Goal: Information Seeking & Learning: Learn about a topic

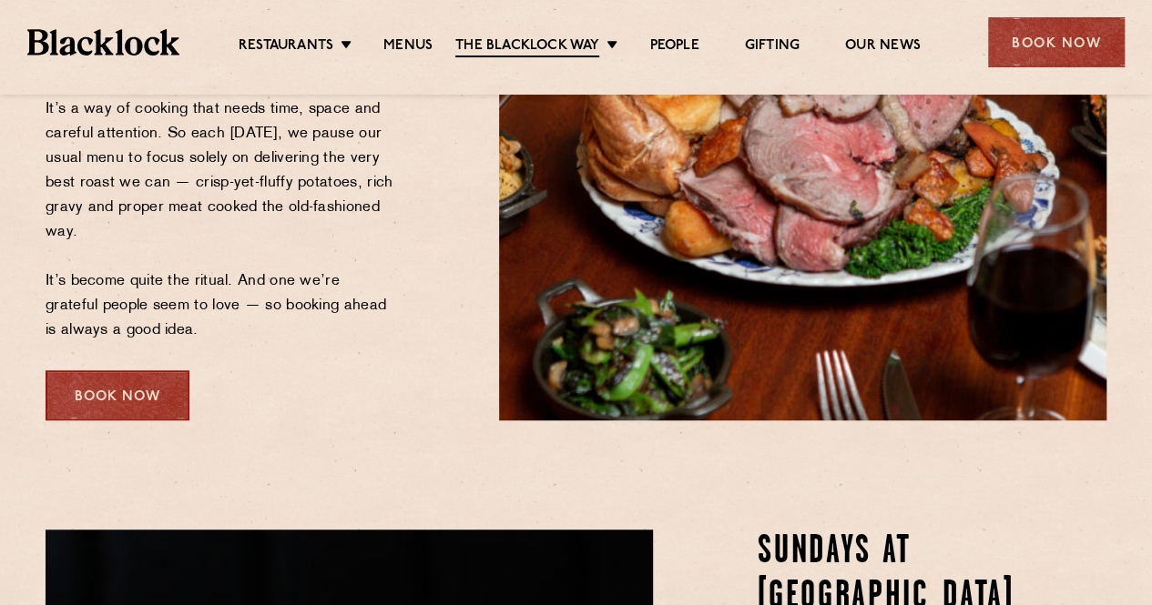
scroll to position [182, 0]
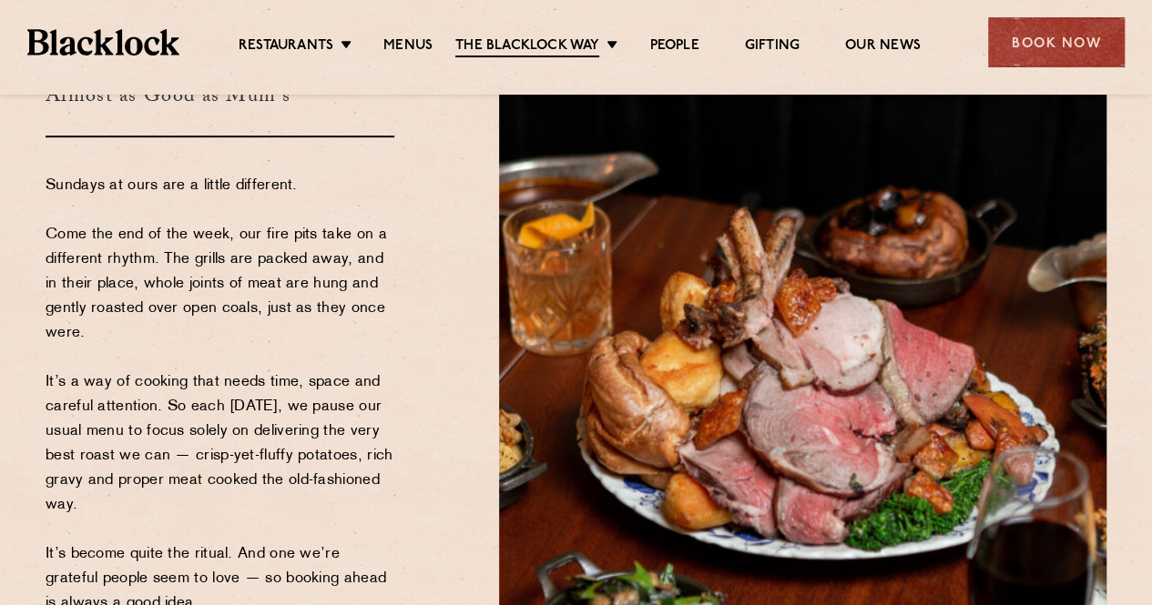
click at [417, 39] on link "Menus" at bounding box center [407, 46] width 49 height 18
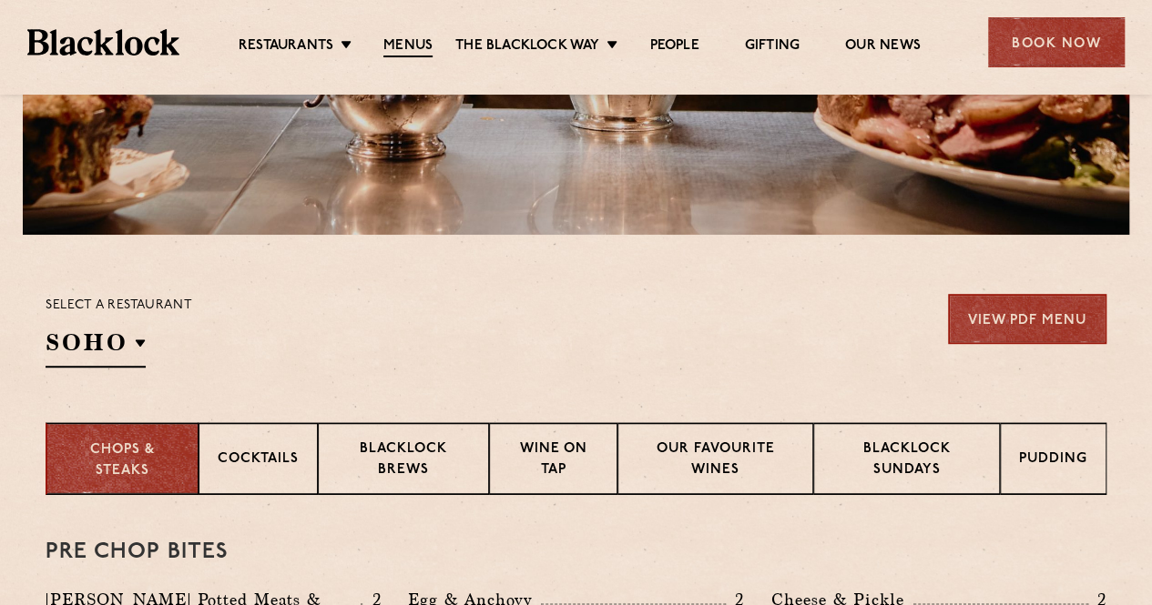
scroll to position [728, 0]
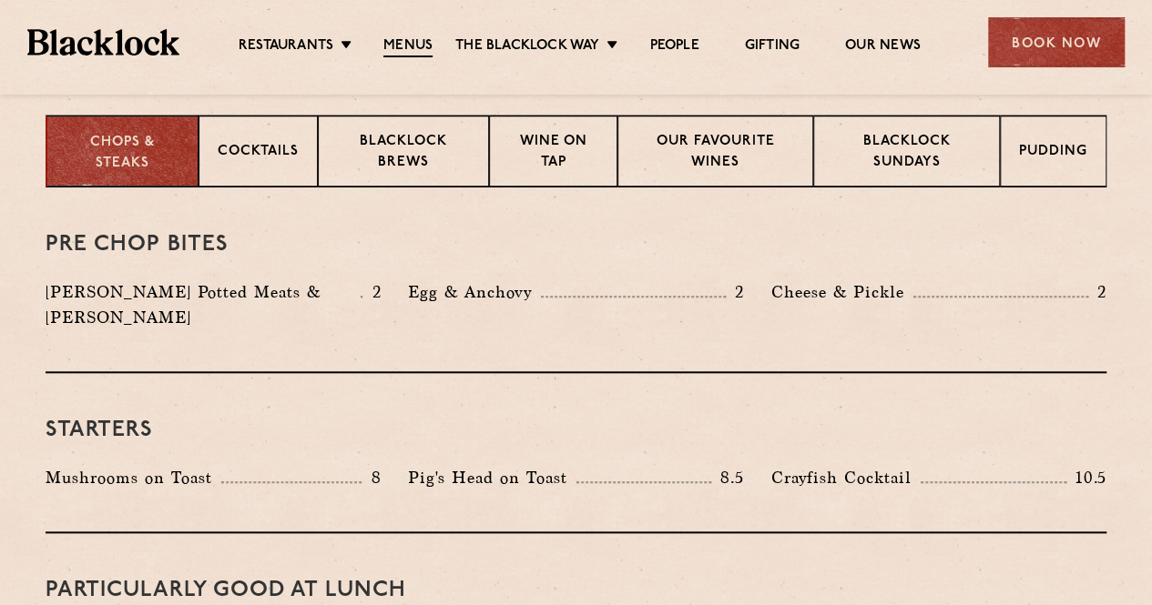
click at [878, 143] on p "Blacklock Sundays" at bounding box center [906, 153] width 148 height 43
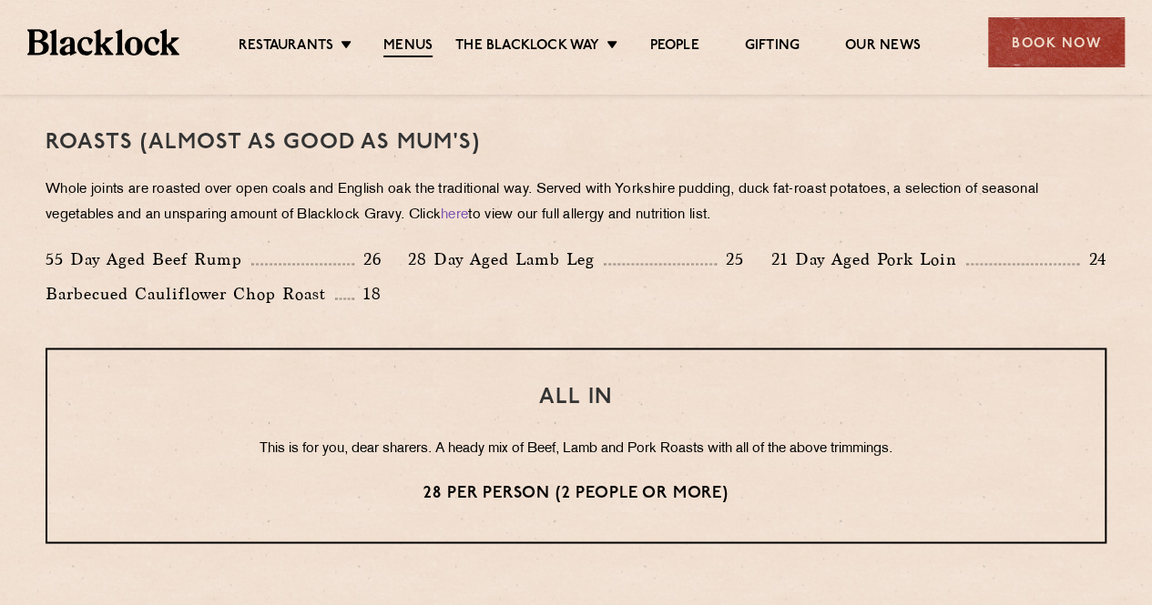
scroll to position [1275, 0]
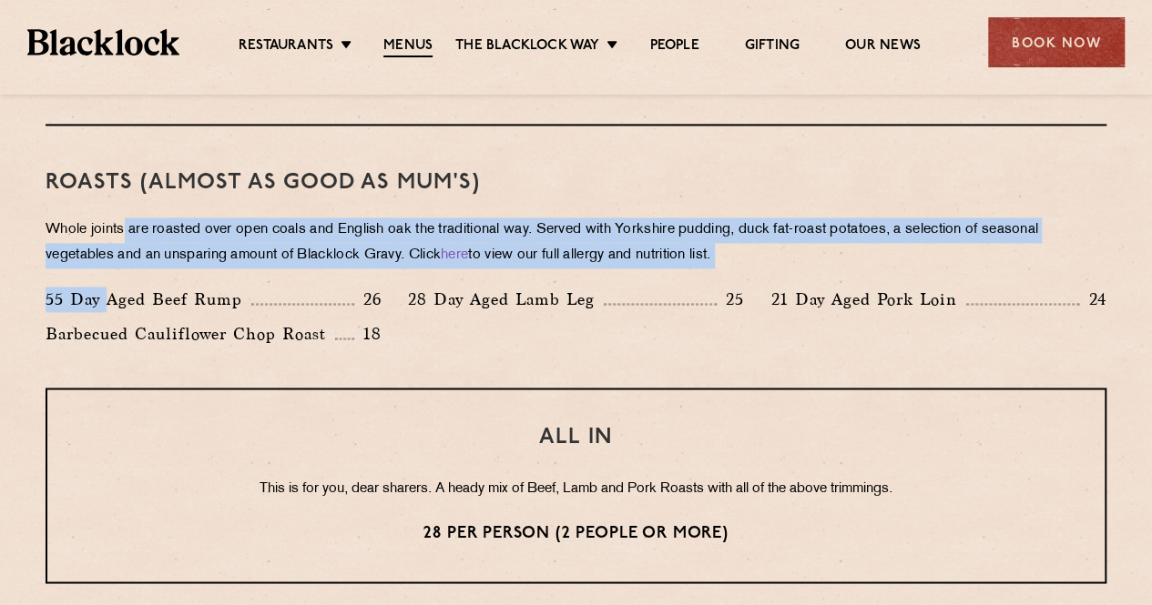
drag, startPoint x: 127, startPoint y: 223, endPoint x: 120, endPoint y: 308, distance: 84.9
click at [117, 310] on div "Roasts (Almost as good as Mum's) Whole joints are roasted over open coals and E…" at bounding box center [576, 257] width 1061 height 262
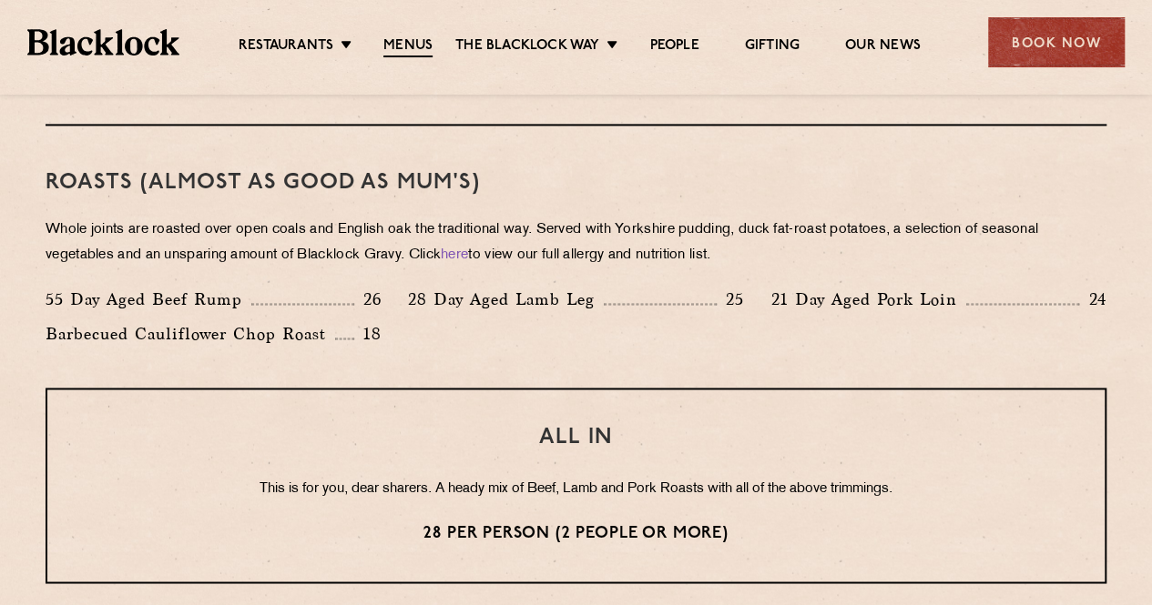
click at [293, 360] on div "Roasts (Almost as good as Mum's) Whole joints are roasted over open coals and E…" at bounding box center [576, 257] width 1061 height 262
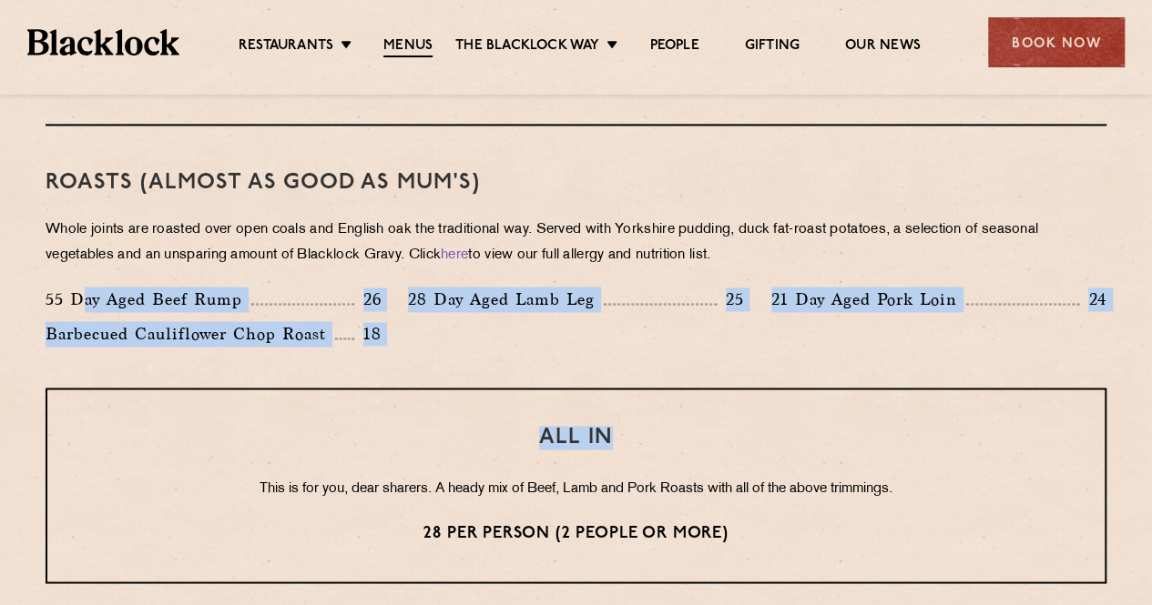
drag, startPoint x: 78, startPoint y: 277, endPoint x: 605, endPoint y: 388, distance: 537.8
click at [605, 388] on div "Eye openers If you had a big Saturday or need a little booster to kickstart you…" at bounding box center [576, 381] width 1106 height 1481
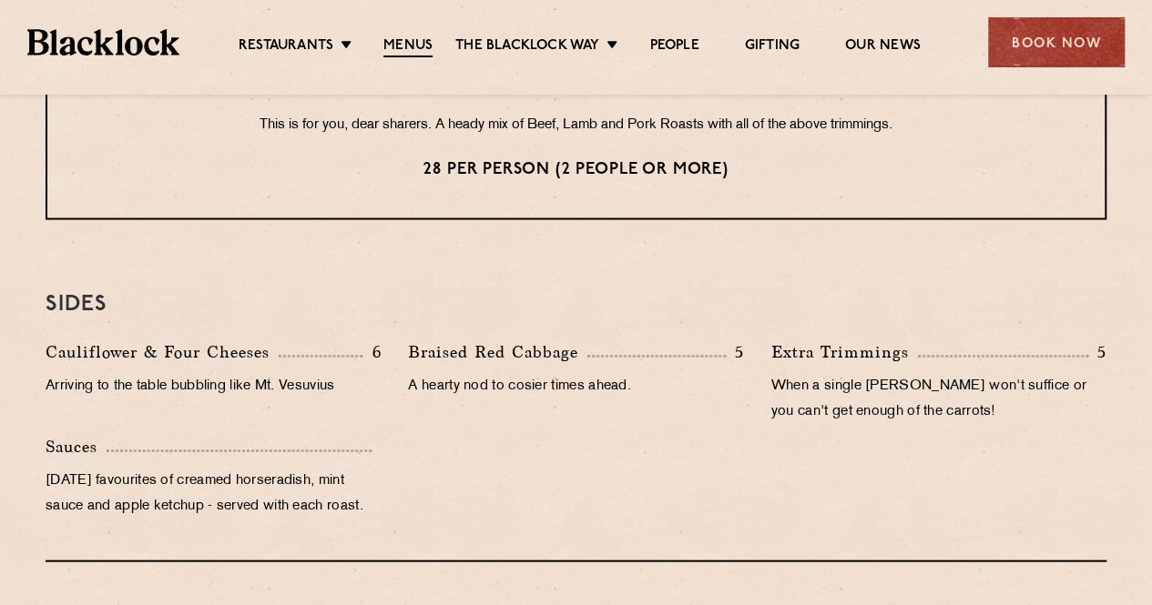
click at [486, 350] on p "Braised Red Cabbage" at bounding box center [497, 351] width 179 height 25
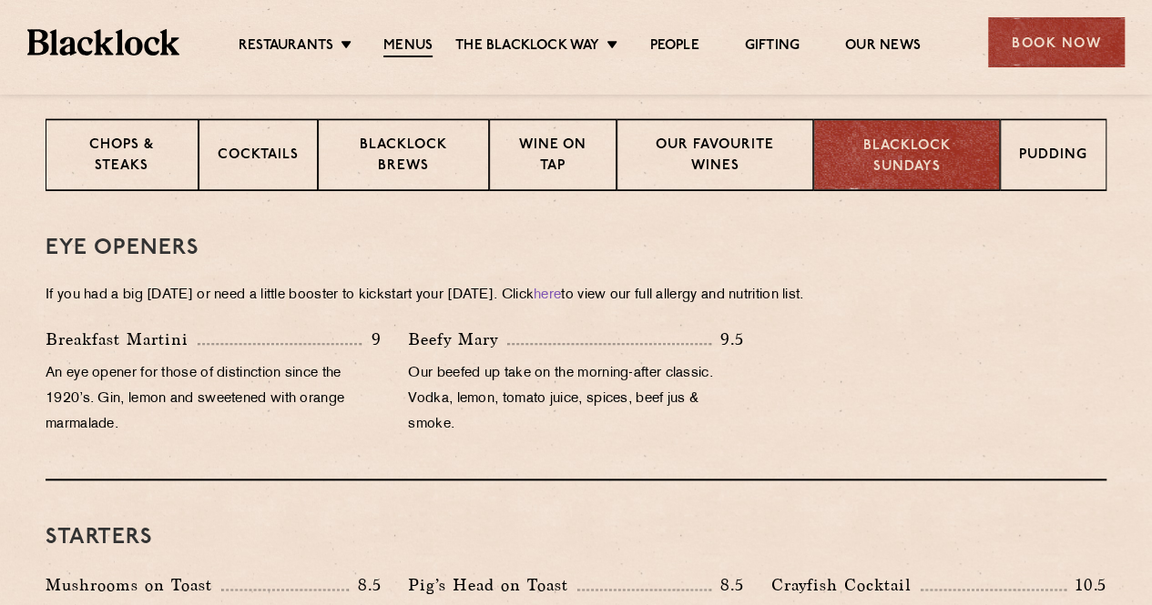
scroll to position [495, 0]
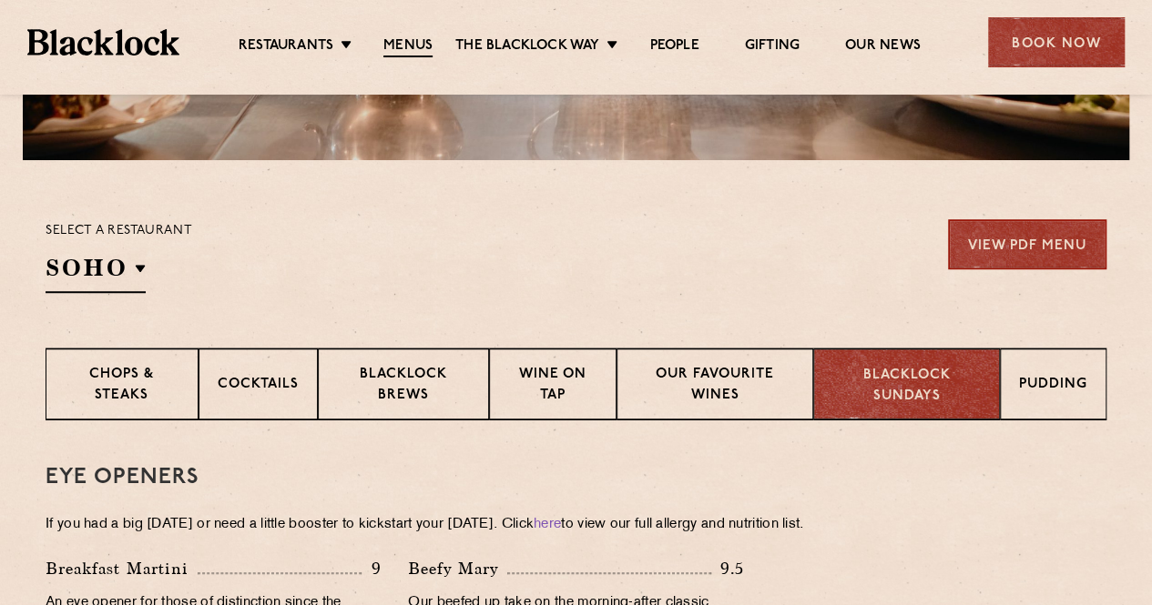
drag, startPoint x: 128, startPoint y: 261, endPoint x: 515, endPoint y: 282, distance: 387.5
click at [515, 282] on div "Select a restaurant SOHO Soho Birmingham City Shoreditch Covent Garden Canary W…" at bounding box center [576, 256] width 1061 height 74
click at [0, 0] on p "Canary Wharf" at bounding box center [0, 0] width 0 height 0
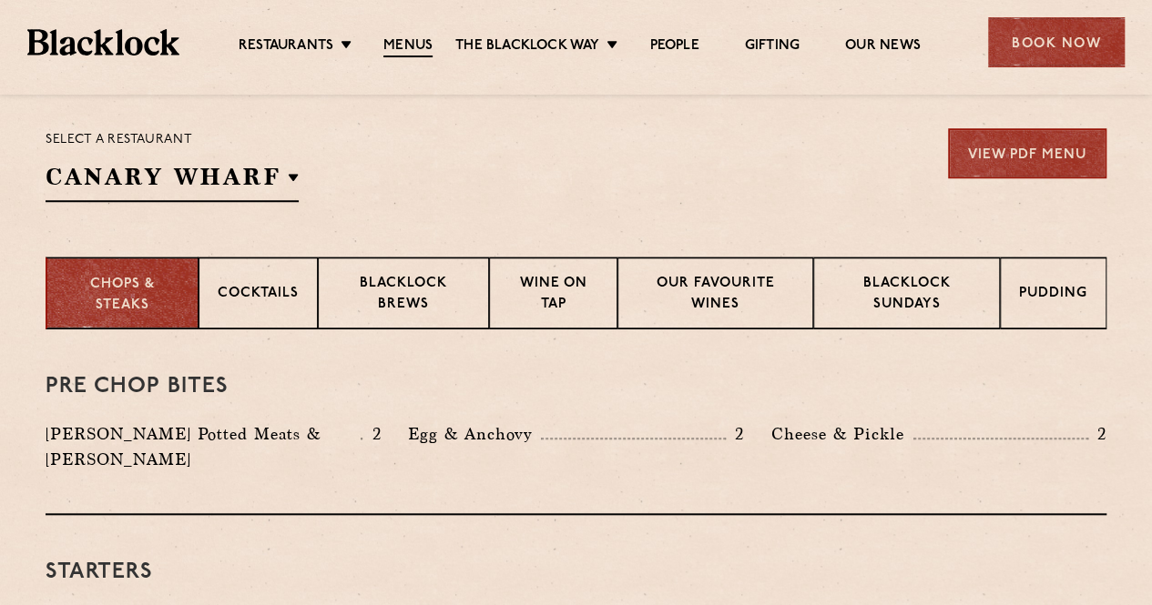
scroll to position [677, 0]
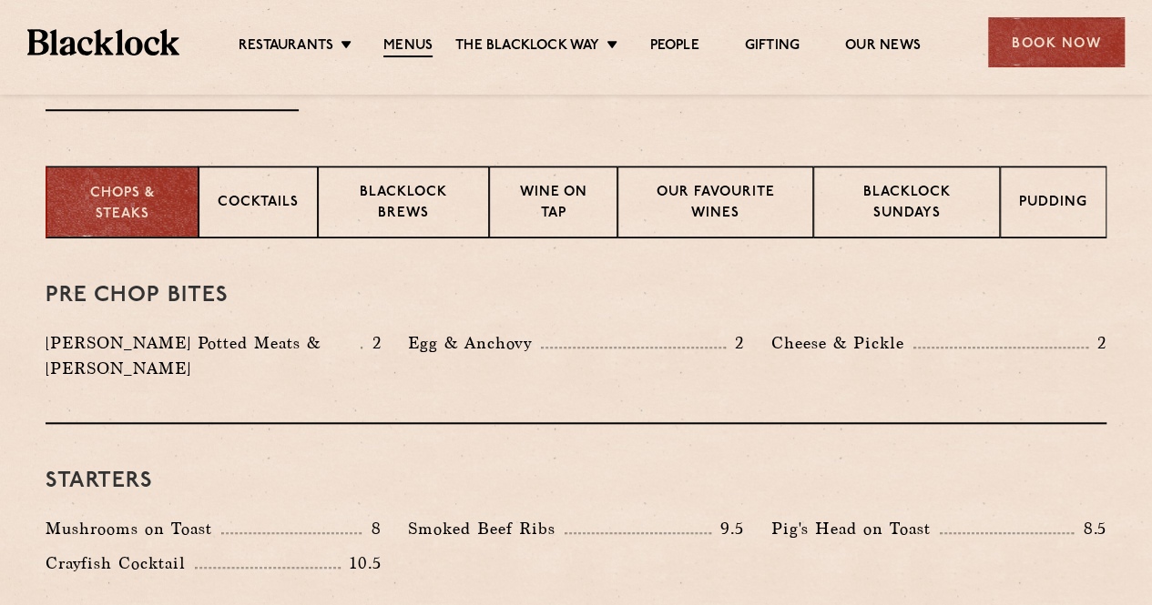
click at [876, 214] on p "Blacklock Sundays" at bounding box center [906, 204] width 148 height 43
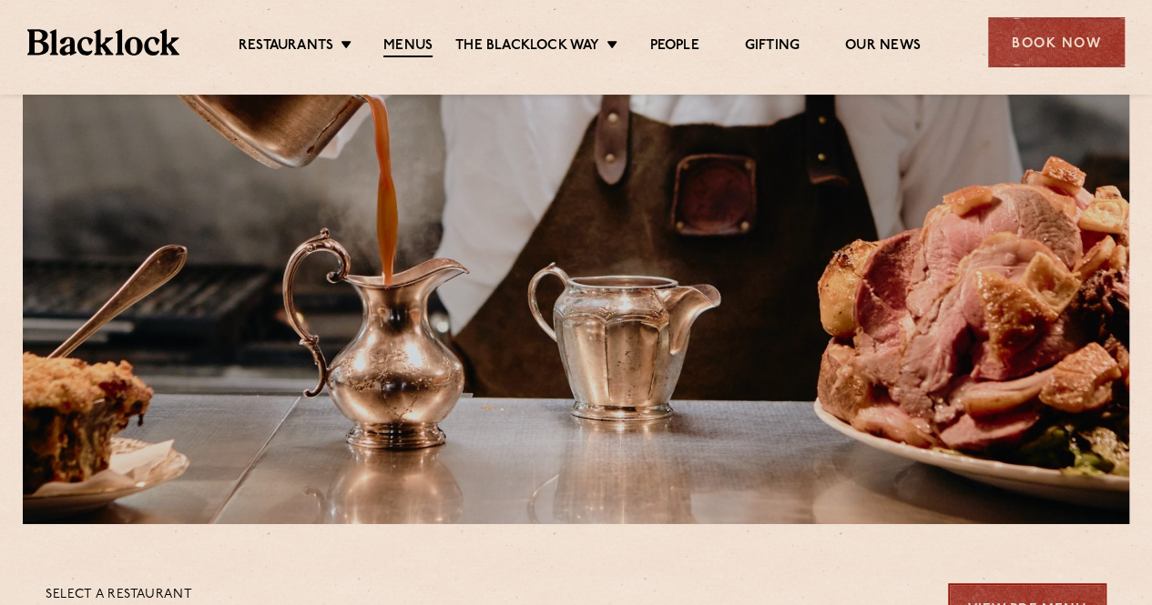
scroll to position [0, 0]
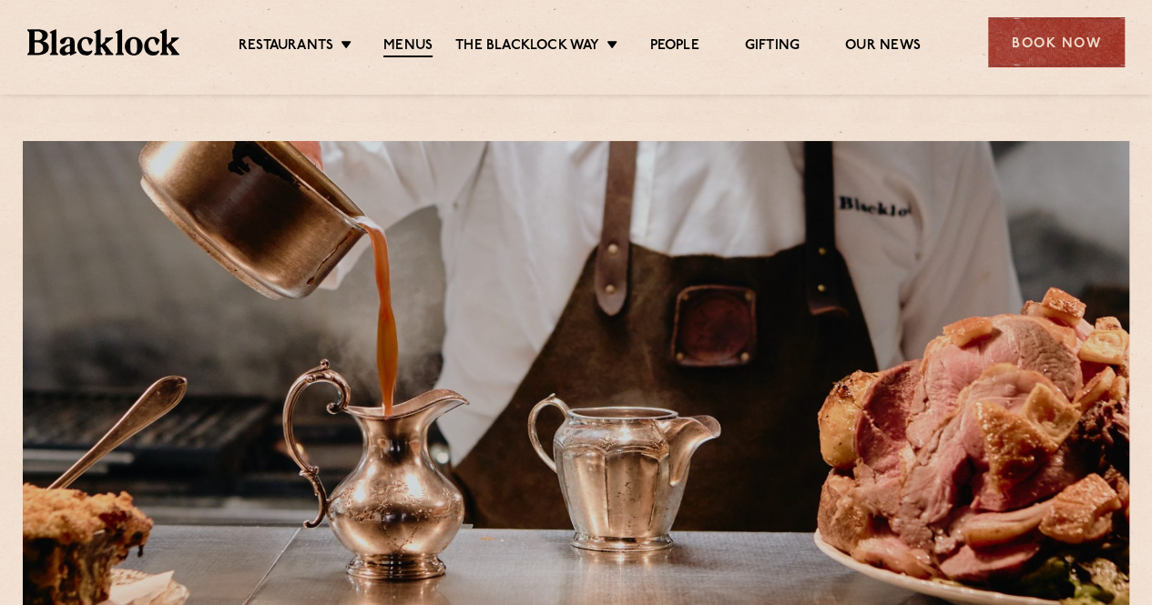
click at [0, 0] on link "Canary Wharf" at bounding box center [0, 0] width 0 height 0
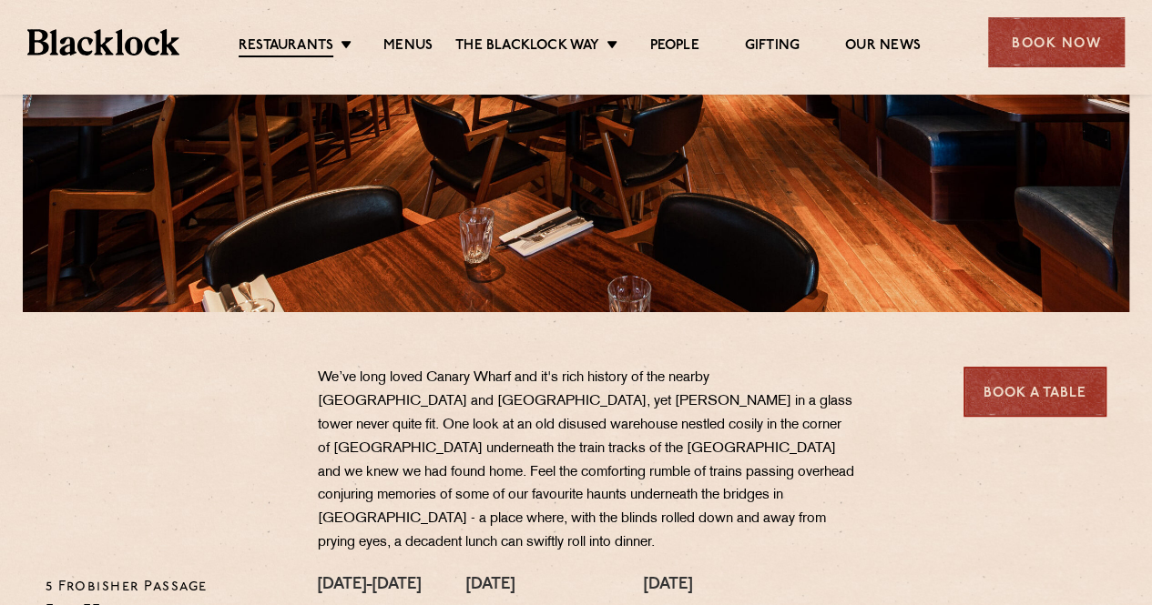
scroll to position [546, 0]
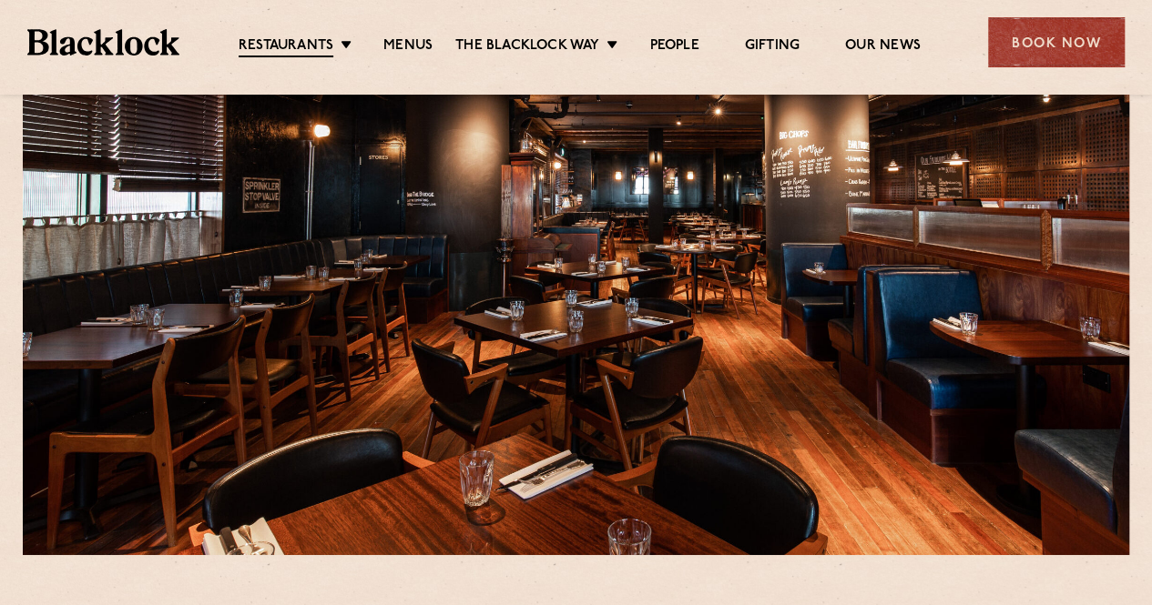
scroll to position [91, 0]
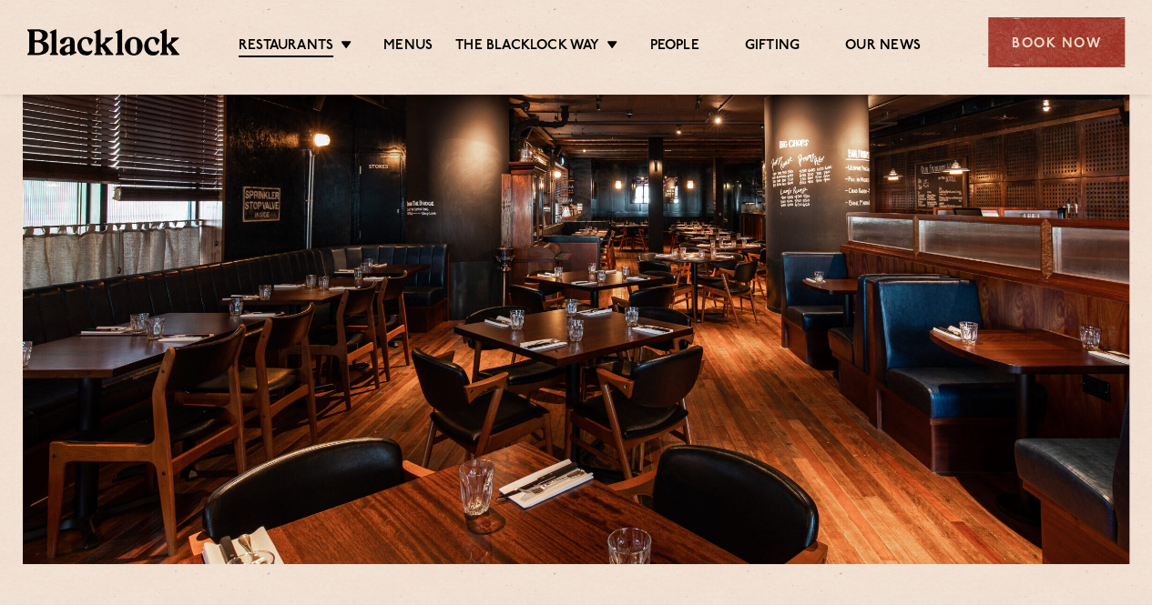
click at [421, 39] on link "Menus" at bounding box center [407, 46] width 49 height 18
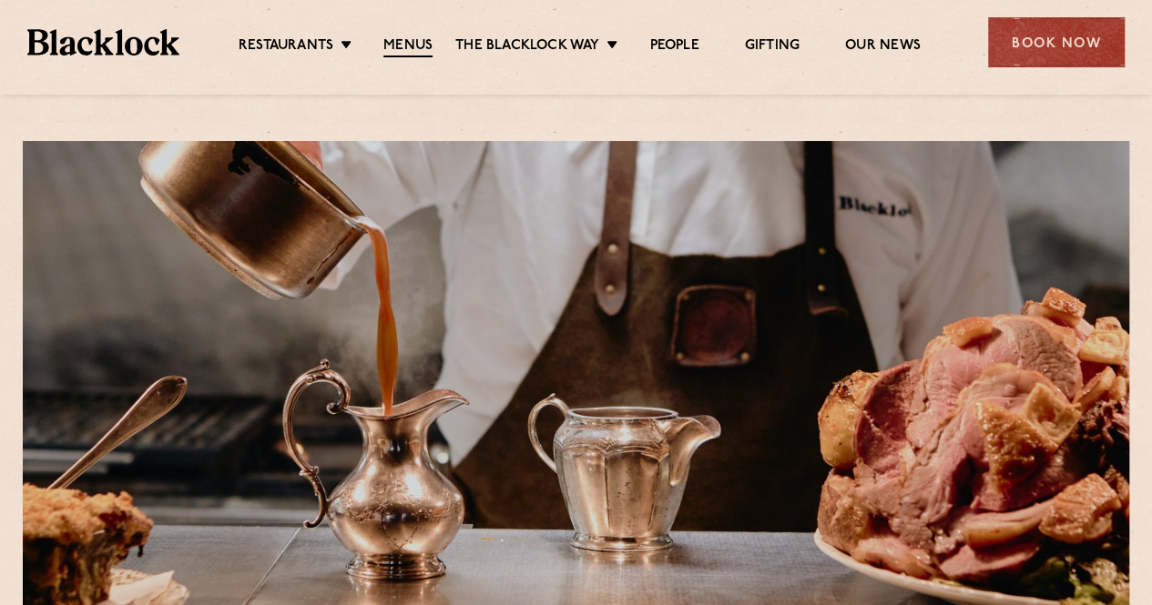
scroll to position [546, 0]
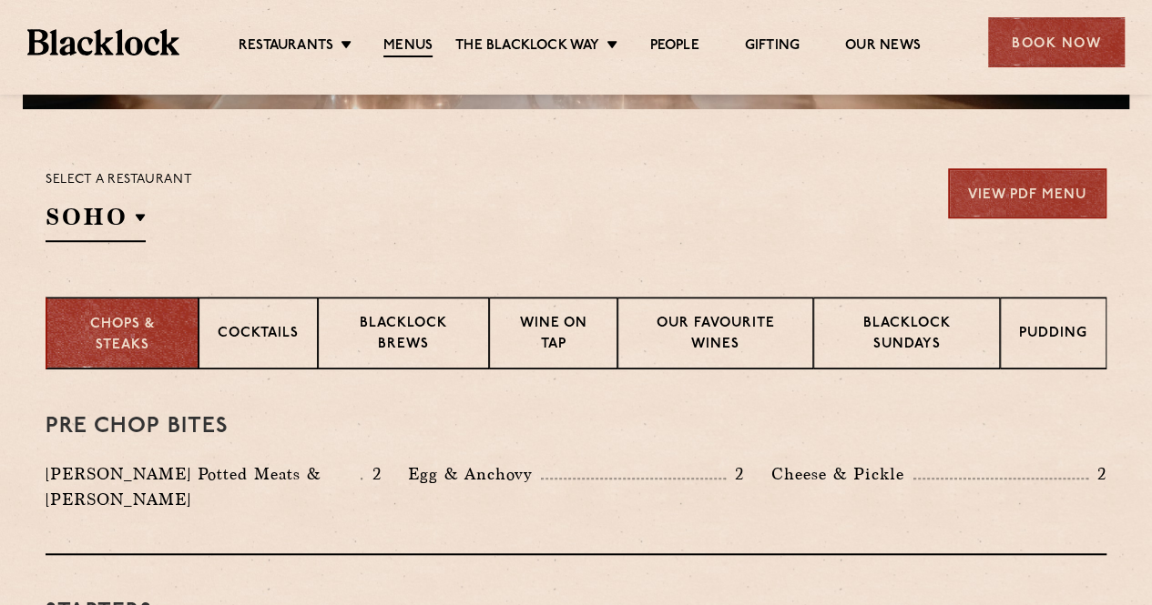
click at [862, 320] on p "Blacklock Sundays" at bounding box center [906, 335] width 148 height 43
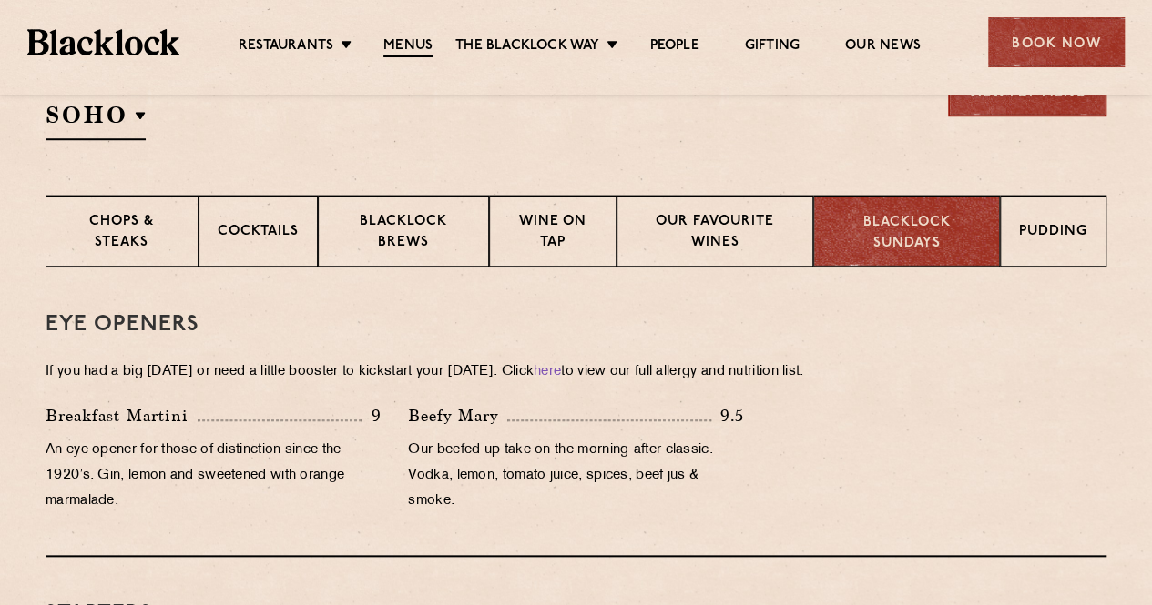
scroll to position [728, 0]
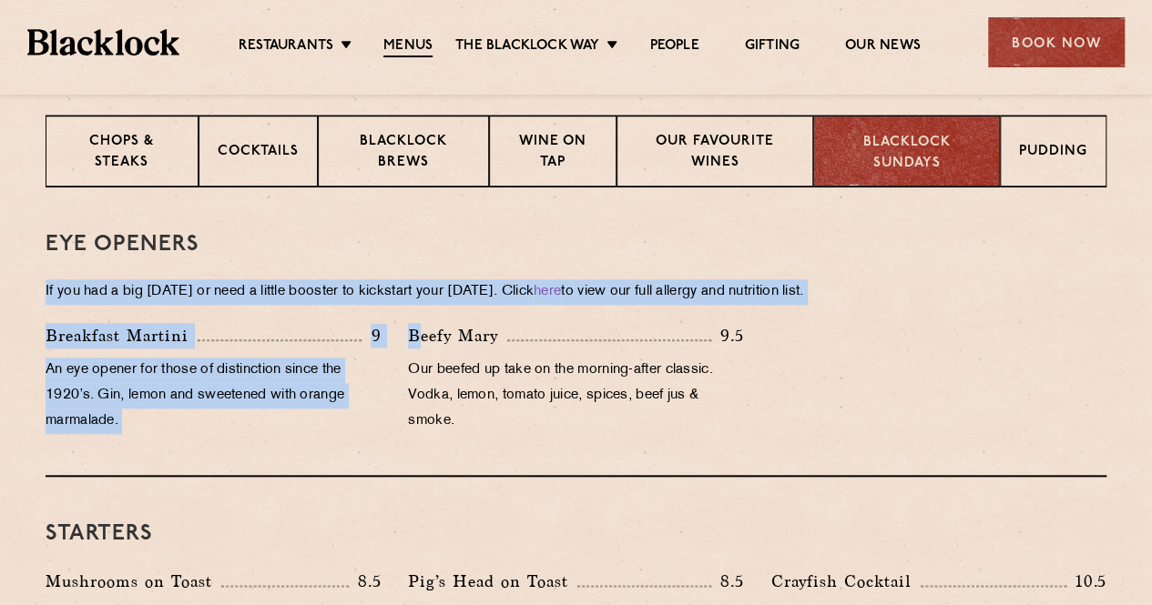
drag, startPoint x: 44, startPoint y: 290, endPoint x: 422, endPoint y: 328, distance: 379.7
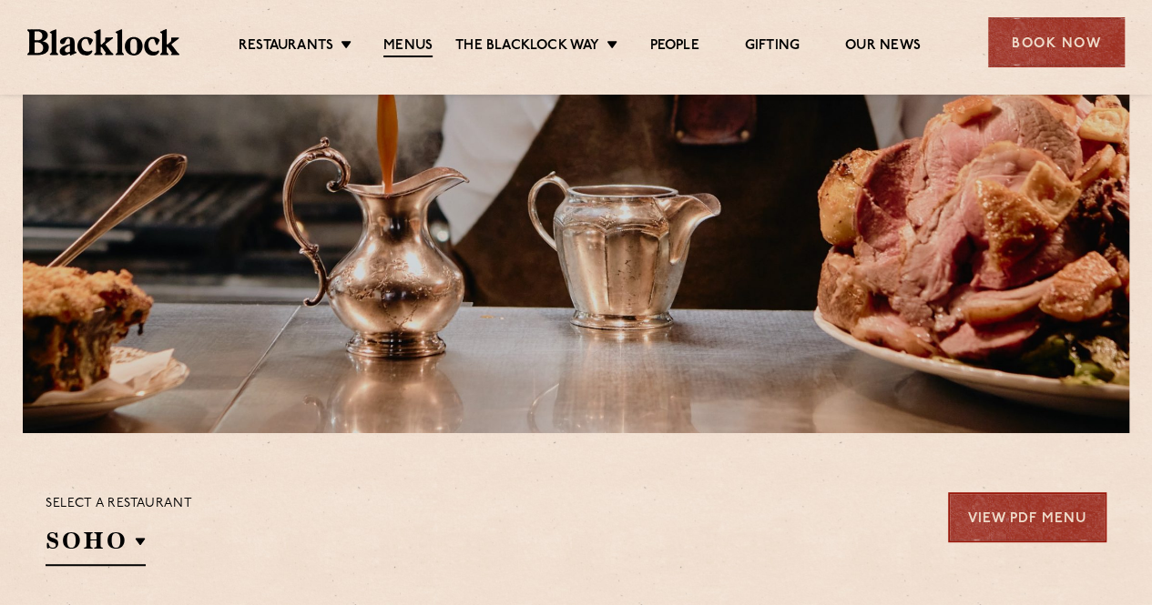
scroll to position [0, 0]
